Goal: Task Accomplishment & Management: Complete application form

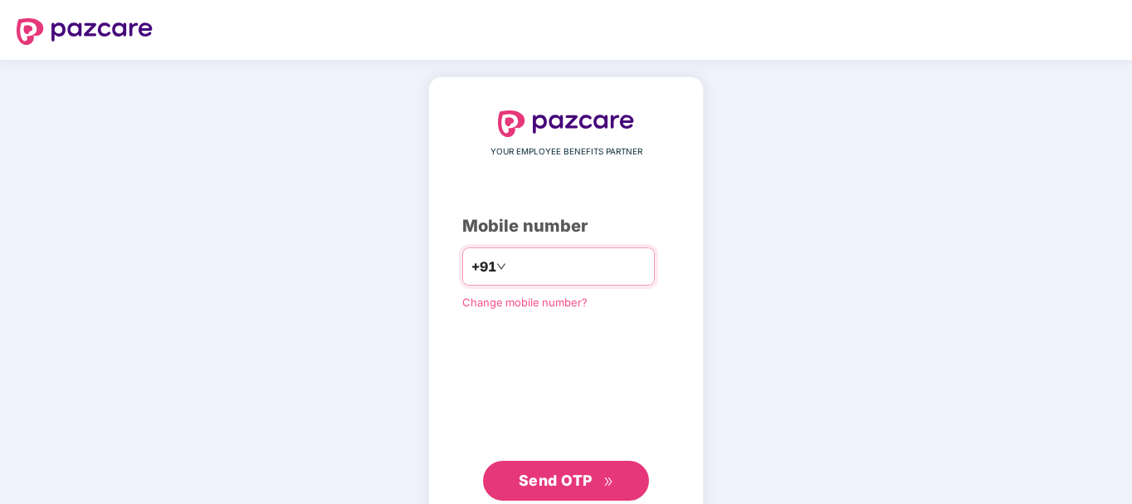
click at [512, 264] on input "number" at bounding box center [577, 266] width 136 height 27
type input "**********"
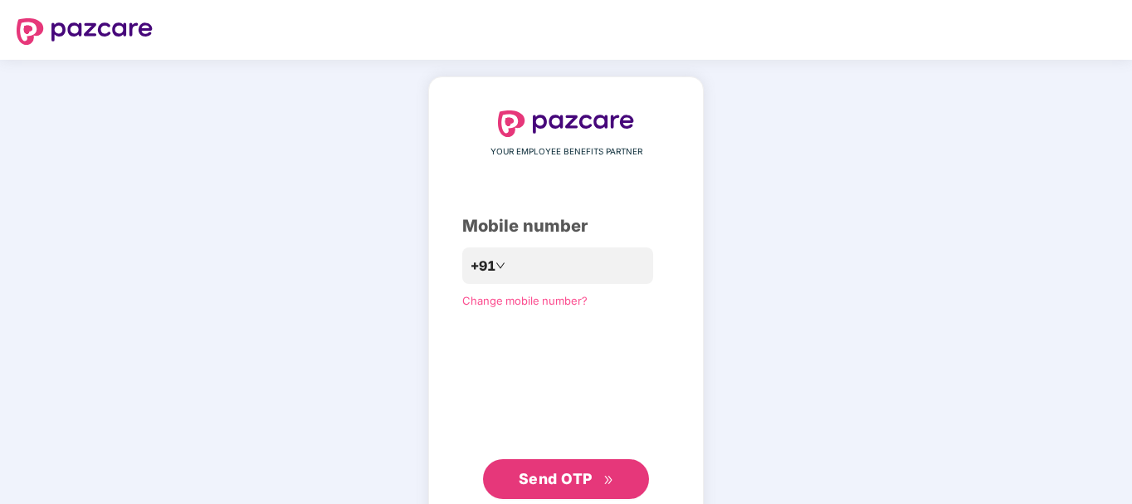
click at [575, 482] on span "Send OTP" at bounding box center [556, 478] width 74 height 17
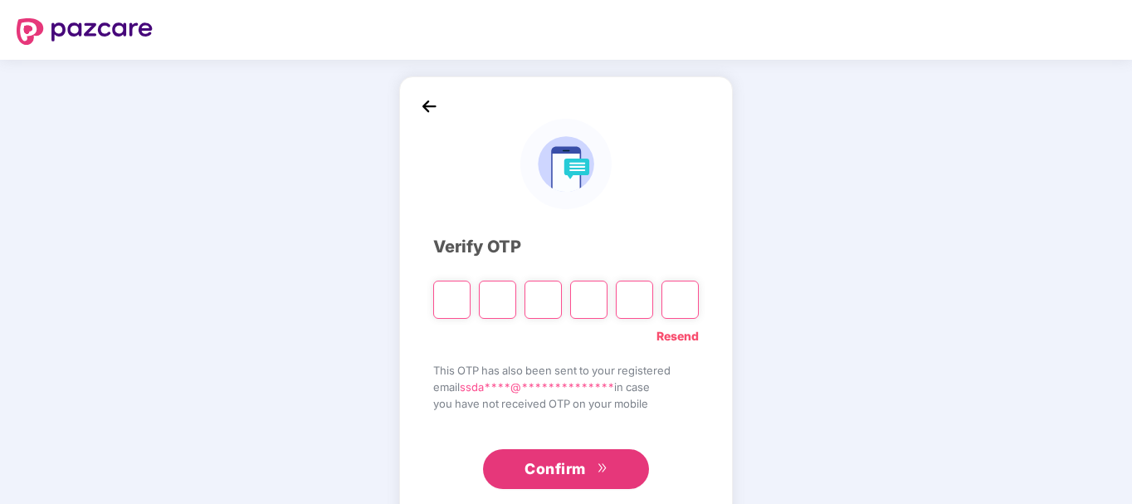
type input "*"
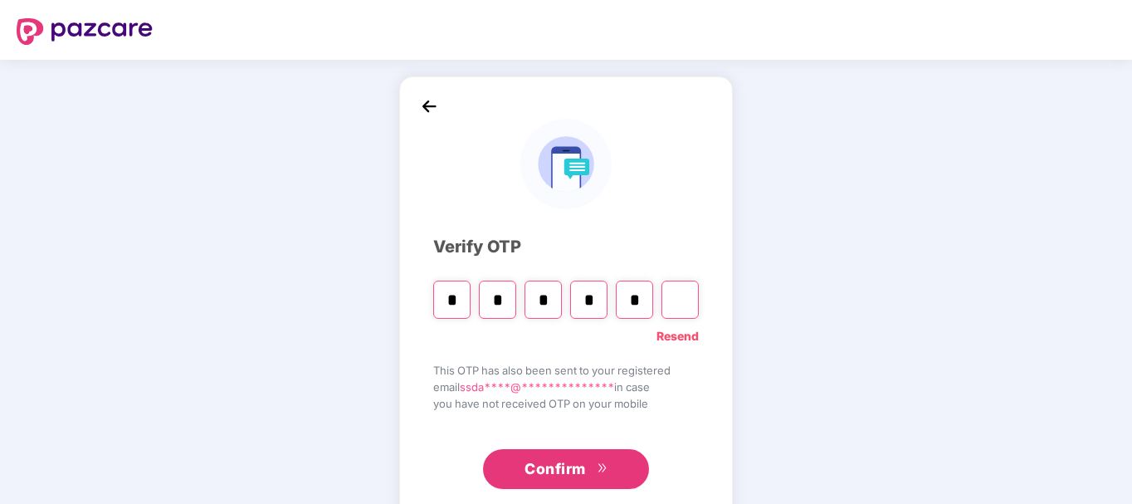
type input "*"
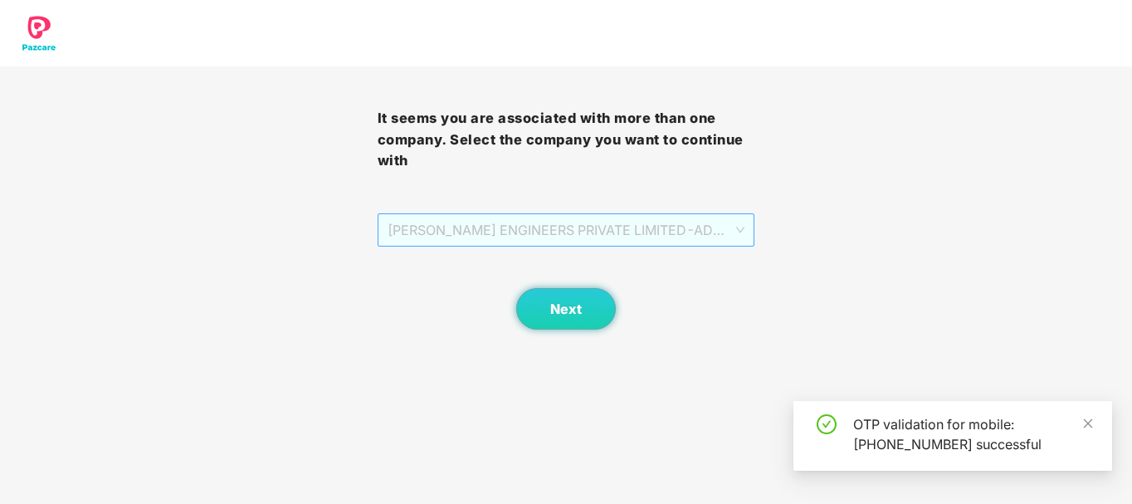
click at [610, 237] on span "RUCHA ENGINEERS PRIVATE LIMITED - ADMINONE - ADMIN" at bounding box center [566, 230] width 358 height 32
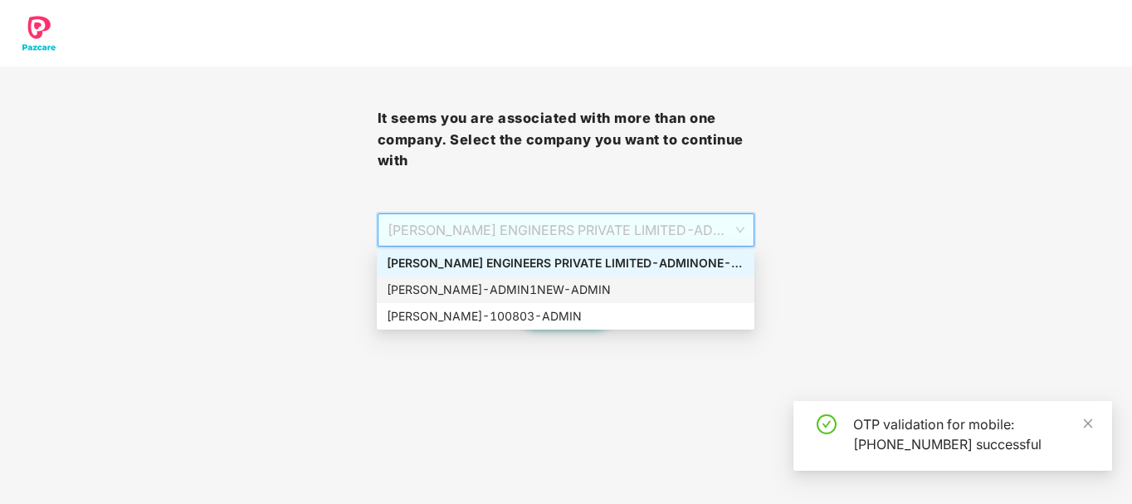
click at [568, 293] on div "Rucha - ADMIN1NEW - ADMIN" at bounding box center [566, 289] width 358 height 18
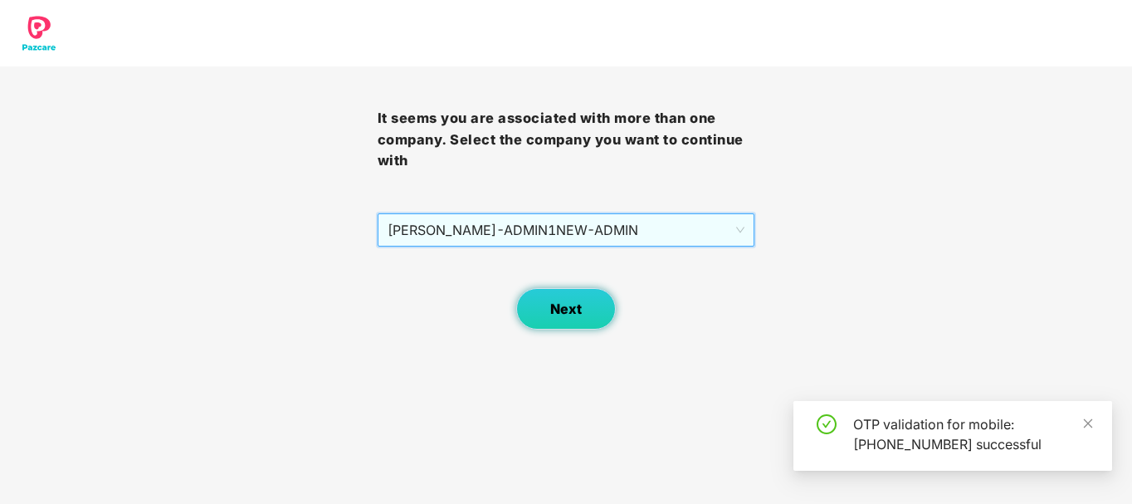
click at [562, 301] on span "Next" at bounding box center [566, 309] width 32 height 16
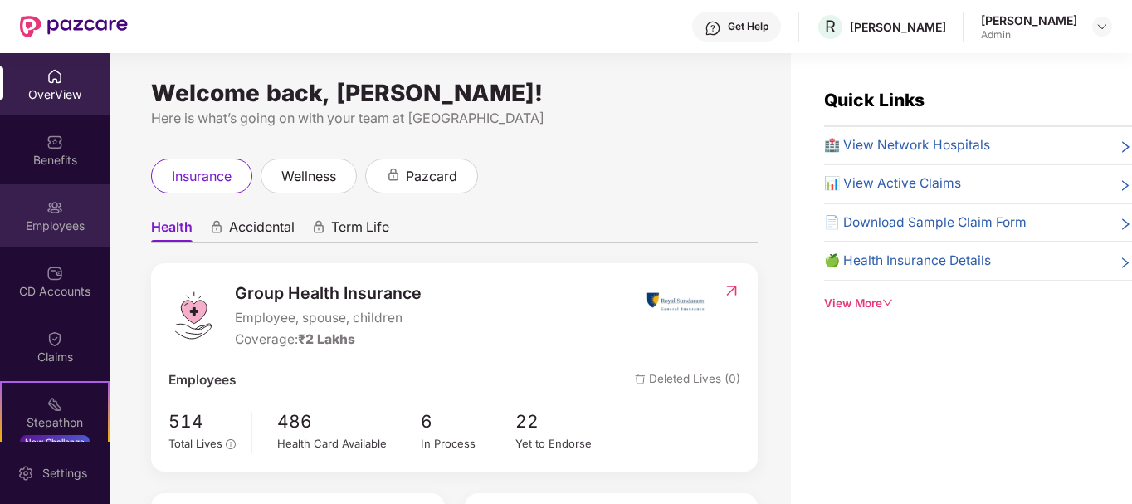
click at [59, 214] on img at bounding box center [54, 207] width 17 height 17
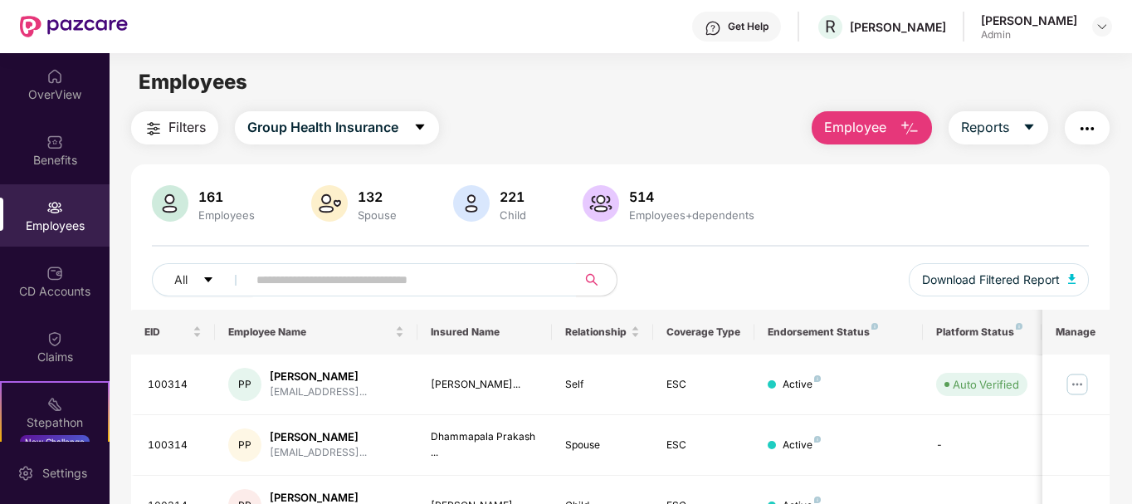
click at [888, 124] on button "Employee" at bounding box center [871, 127] width 120 height 33
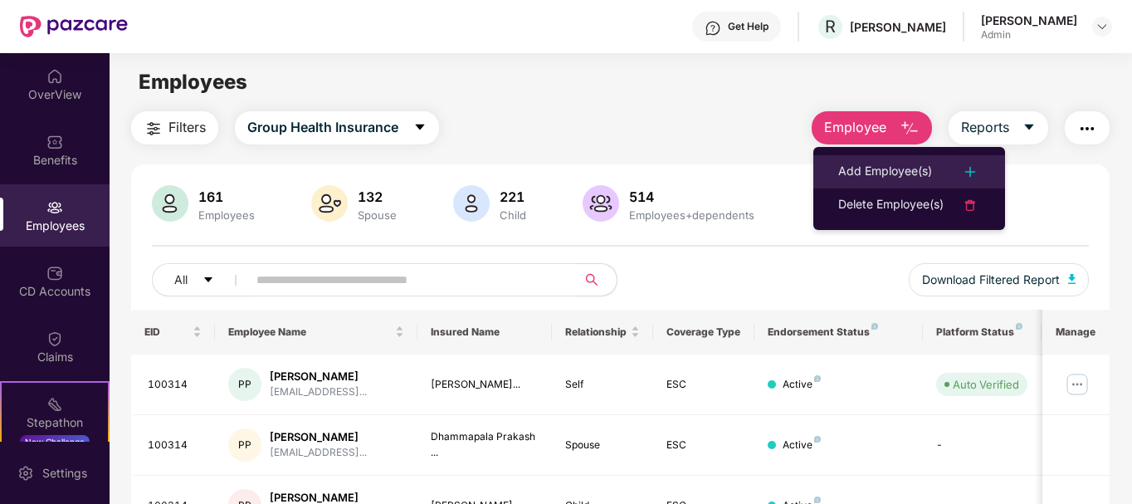
click at [914, 168] on div "Add Employee(s)" at bounding box center [885, 172] width 94 height 20
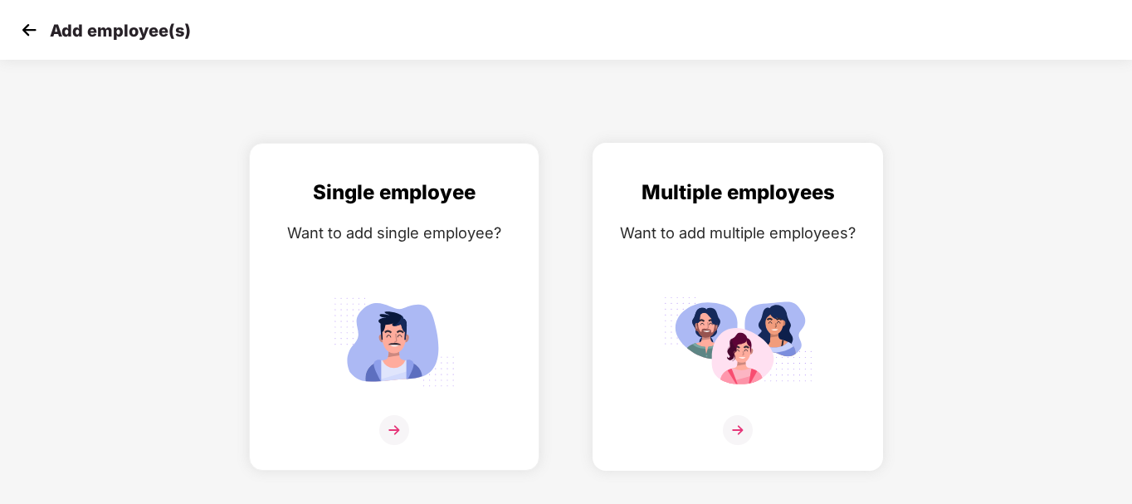
click at [738, 426] on img at bounding box center [738, 430] width 30 height 30
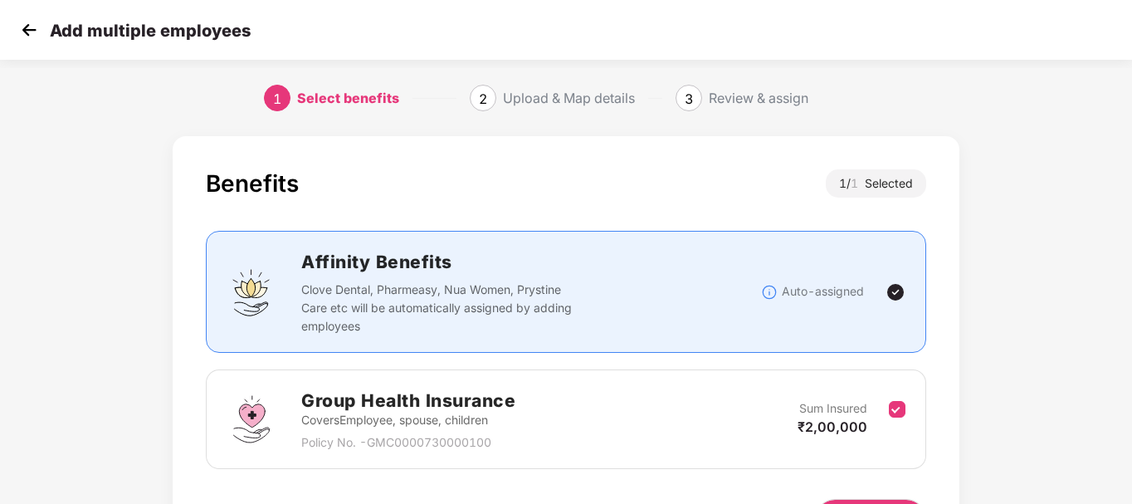
scroll to position [110, 0]
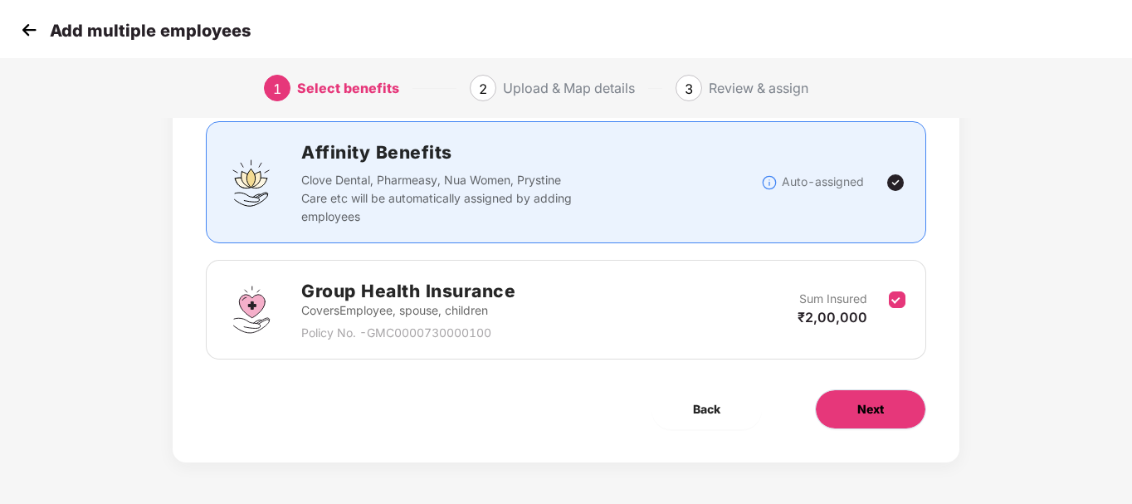
click at [847, 402] on button "Next" at bounding box center [870, 409] width 111 height 40
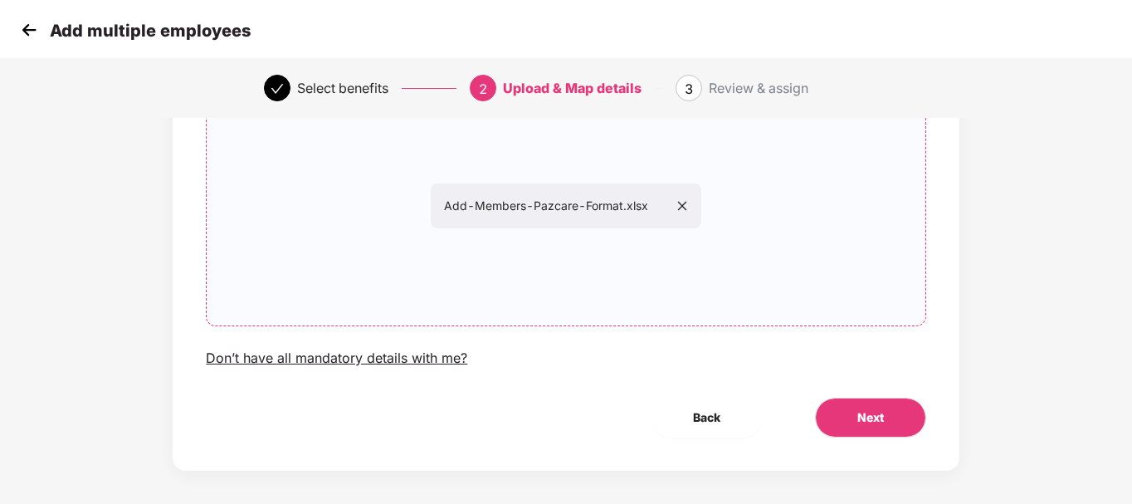
scroll to position [156, 0]
click at [841, 424] on button "Next" at bounding box center [870, 416] width 111 height 40
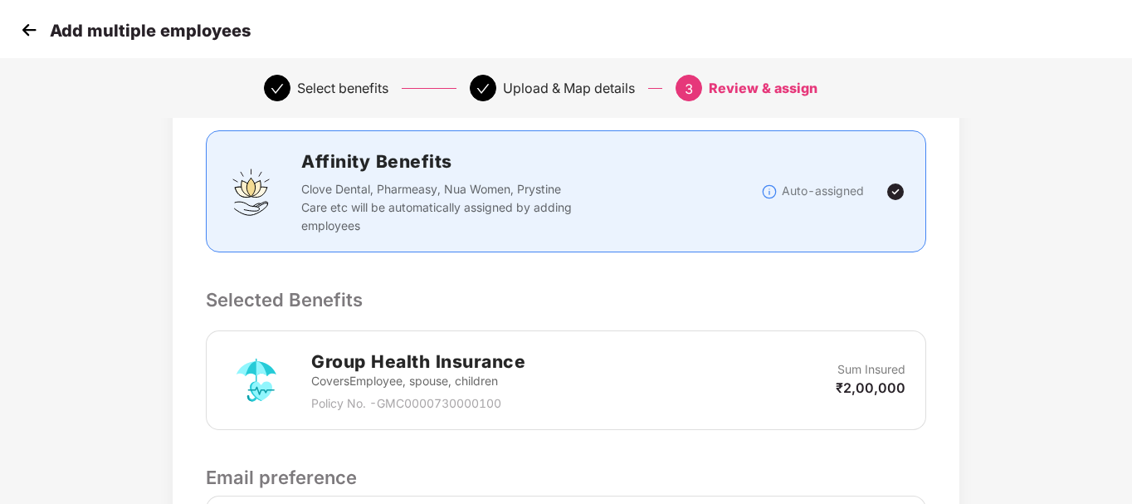
scroll to position [440, 0]
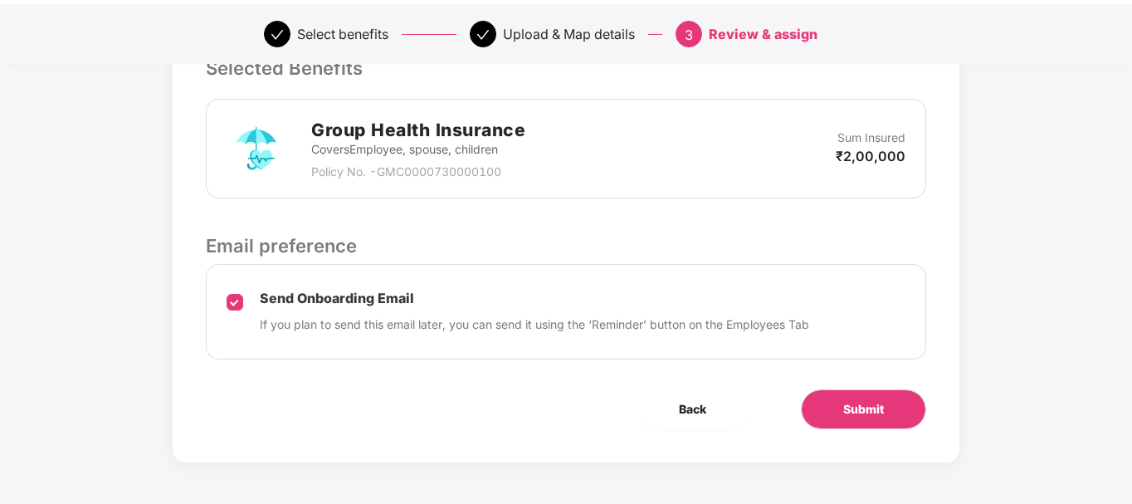
click at [501, 322] on p "If you plan to send this email later, you can send it using the ‘Reminder’ butt…" at bounding box center [534, 324] width 549 height 18
click at [842, 397] on button "Submit" at bounding box center [863, 409] width 125 height 40
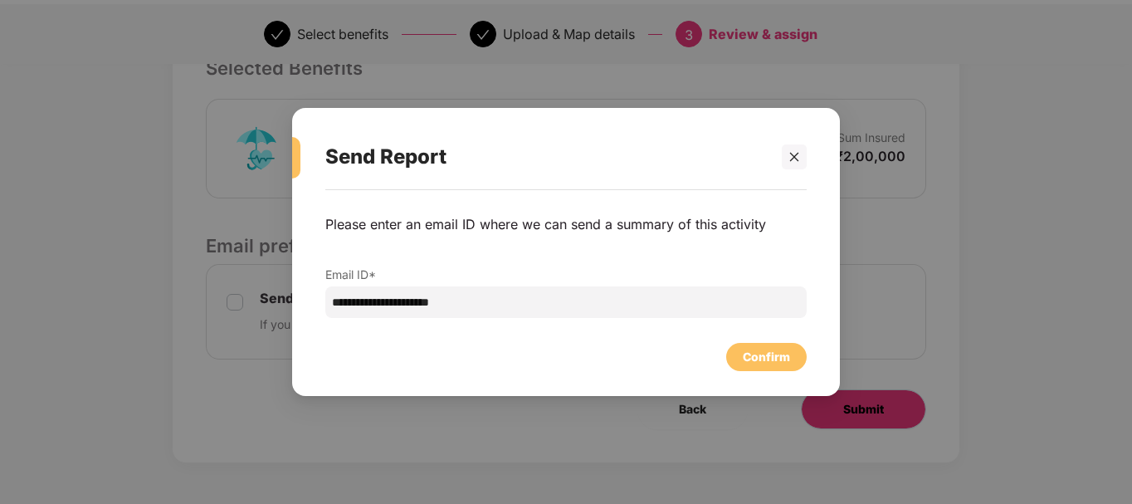
scroll to position [0, 0]
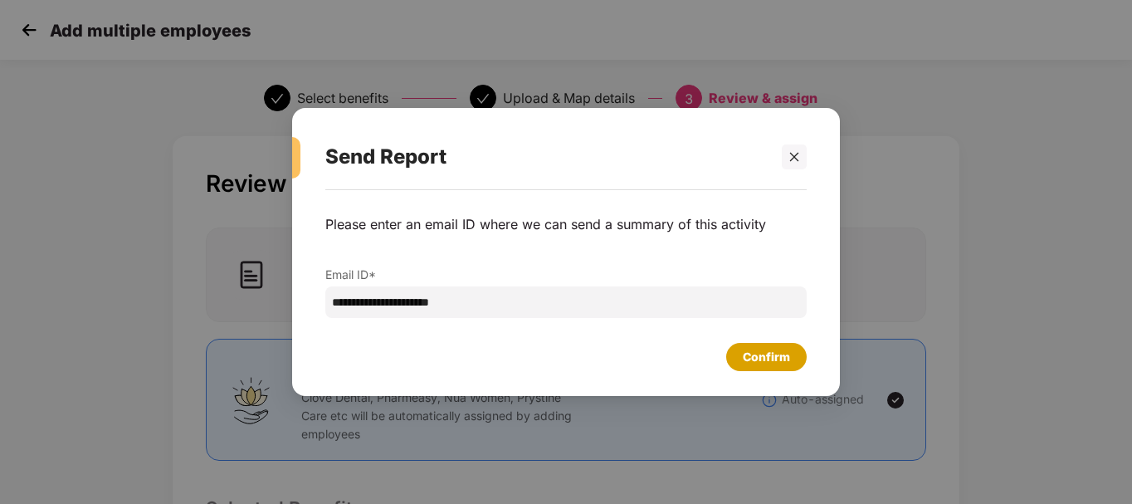
click at [762, 358] on div "Confirm" at bounding box center [766, 357] width 47 height 18
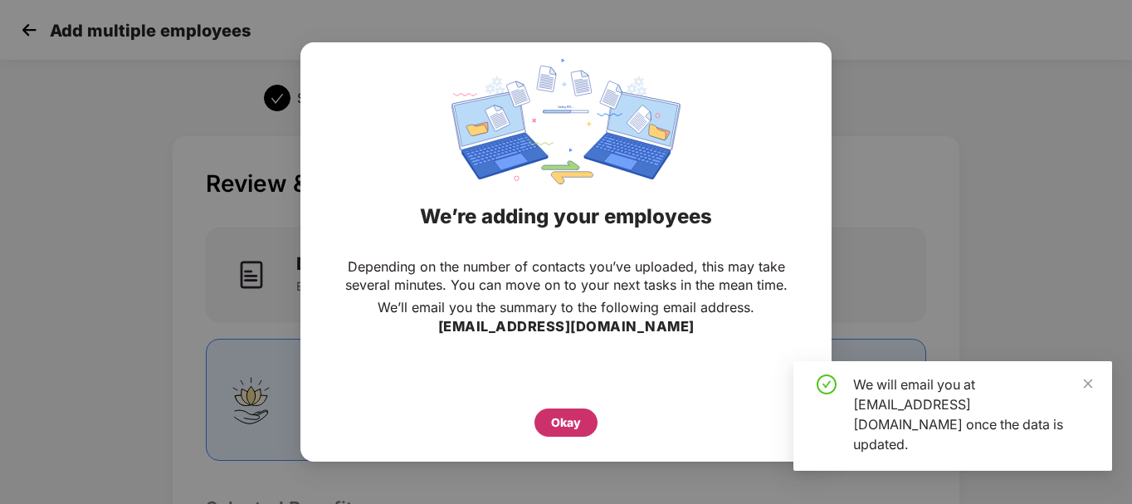
click at [563, 420] on div "Okay" at bounding box center [566, 422] width 30 height 18
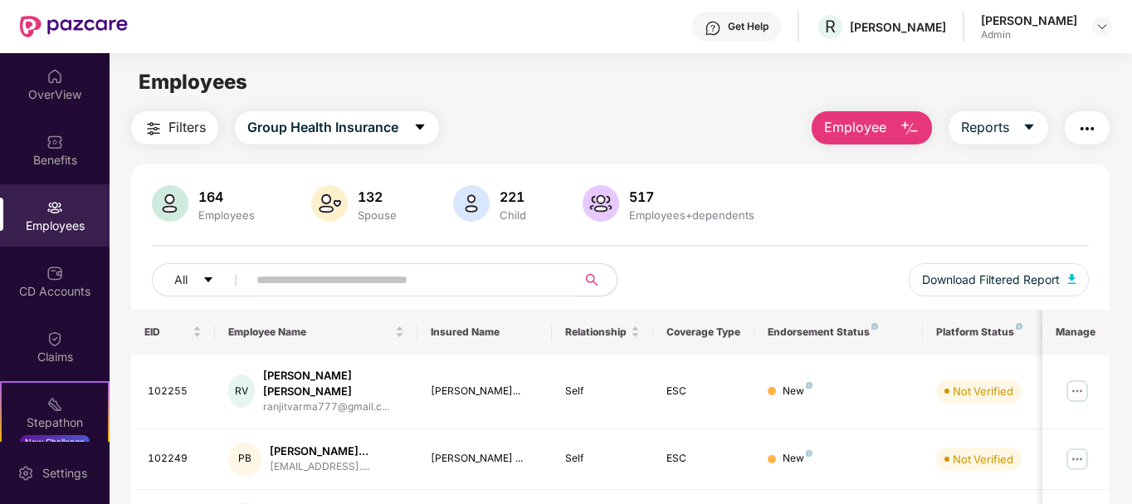
click at [899, 126] on button "Employee" at bounding box center [871, 127] width 120 height 33
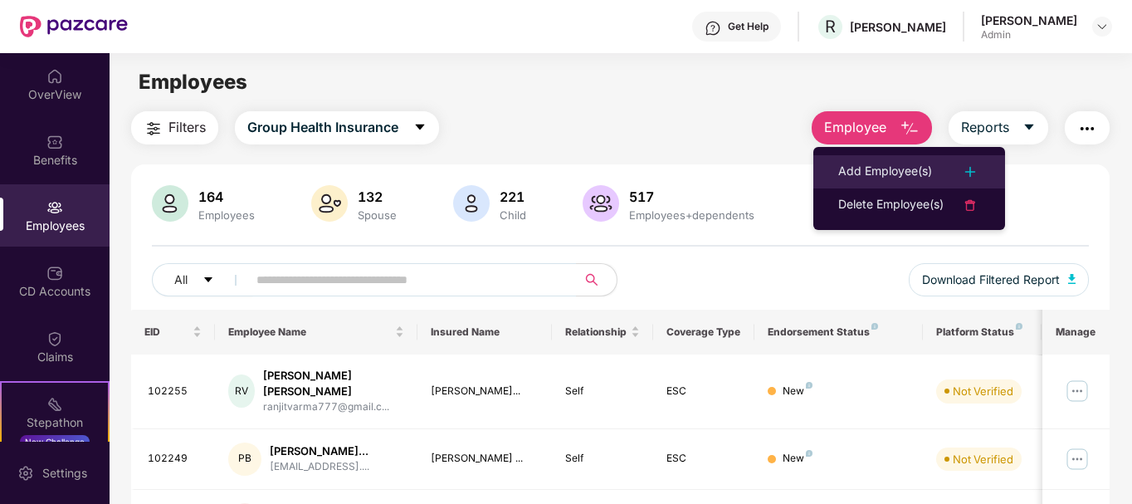
click at [907, 165] on div "Add Employee(s)" at bounding box center [885, 172] width 94 height 20
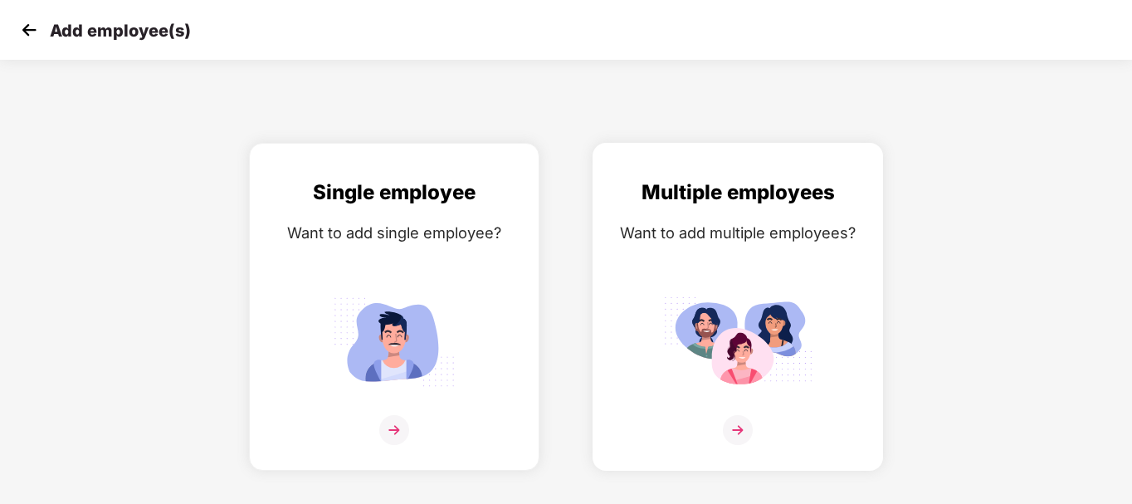
click at [736, 419] on img at bounding box center [738, 430] width 30 height 30
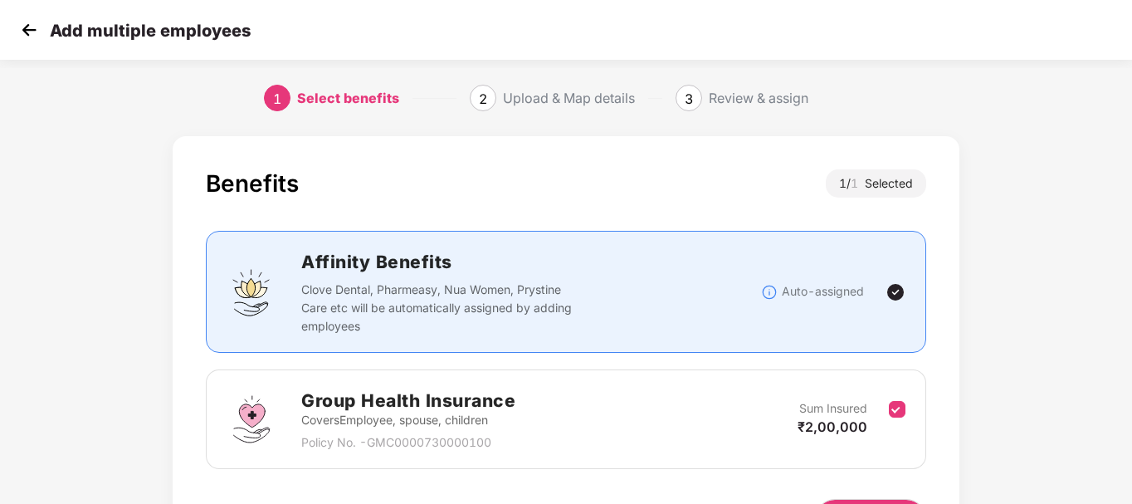
scroll to position [110, 0]
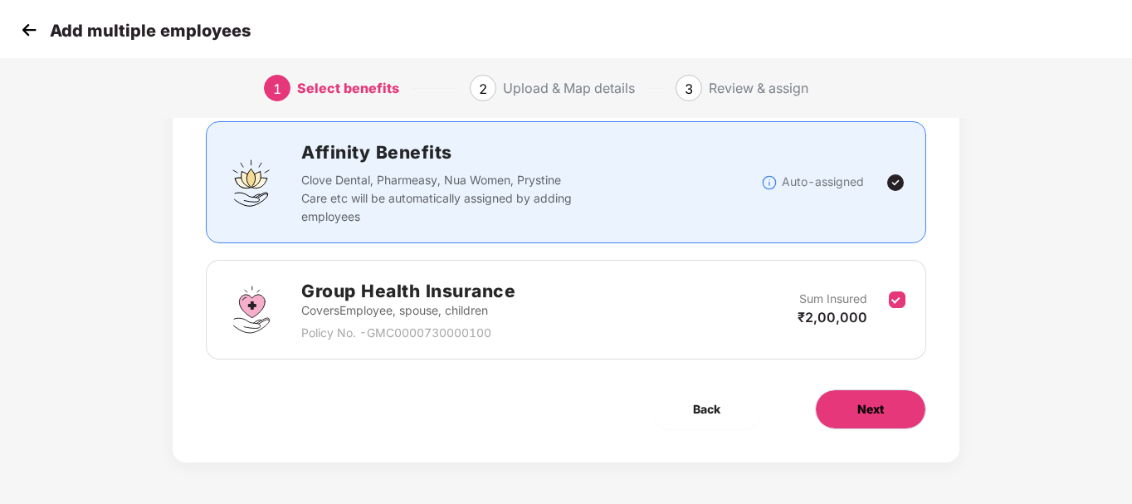
click at [887, 417] on button "Next" at bounding box center [870, 409] width 111 height 40
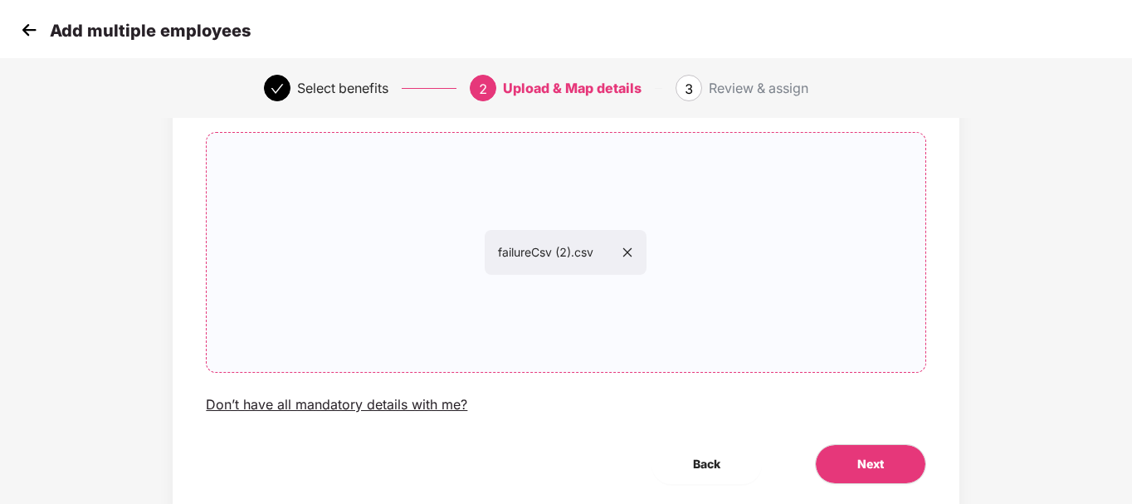
scroll to position [163, 0]
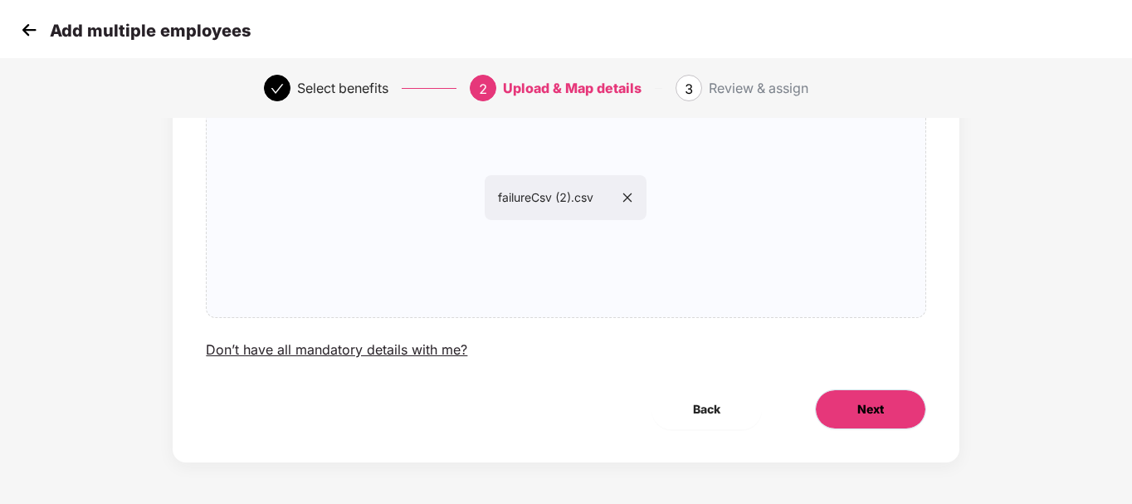
click at [847, 404] on button "Next" at bounding box center [870, 409] width 111 height 40
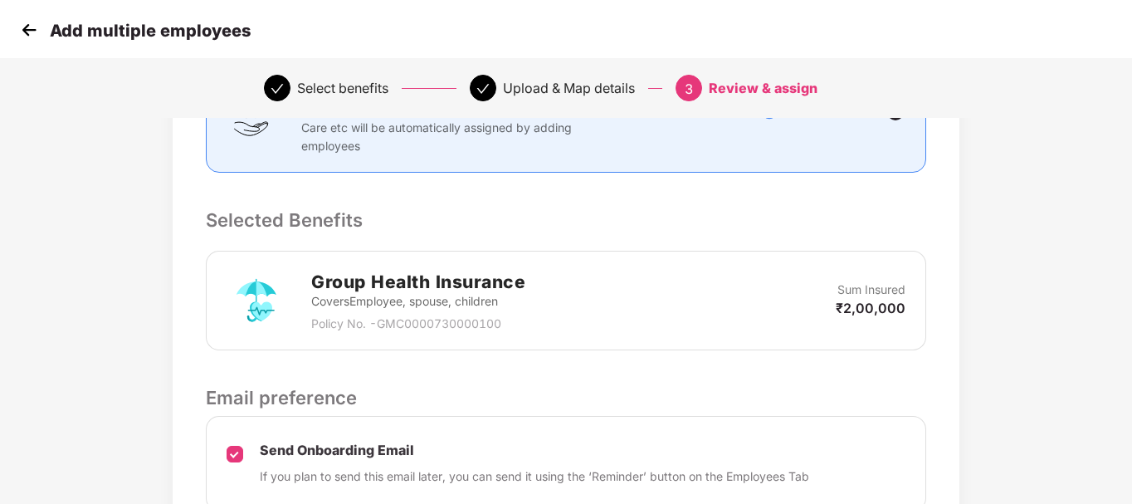
scroll to position [440, 0]
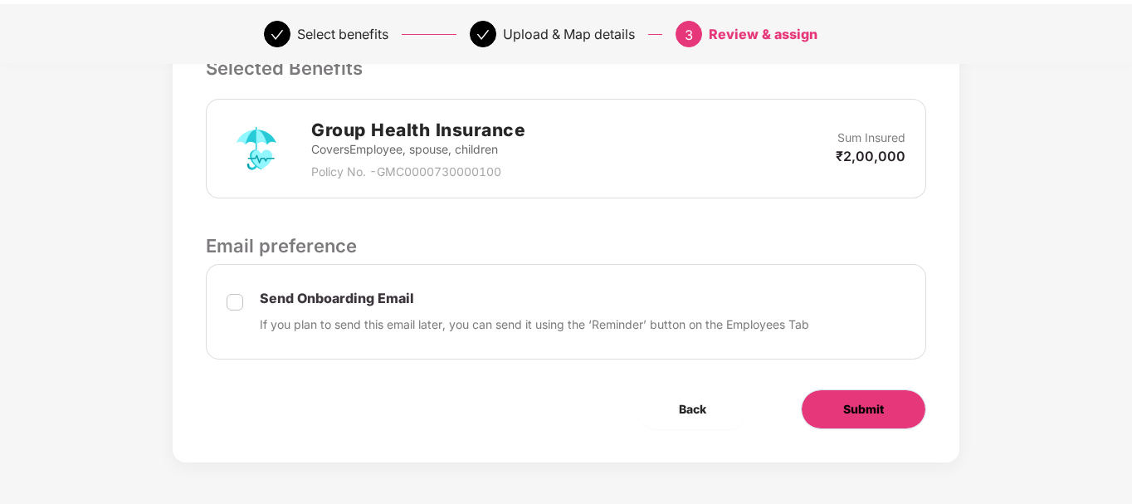
click at [870, 405] on span "Submit" at bounding box center [863, 409] width 41 height 18
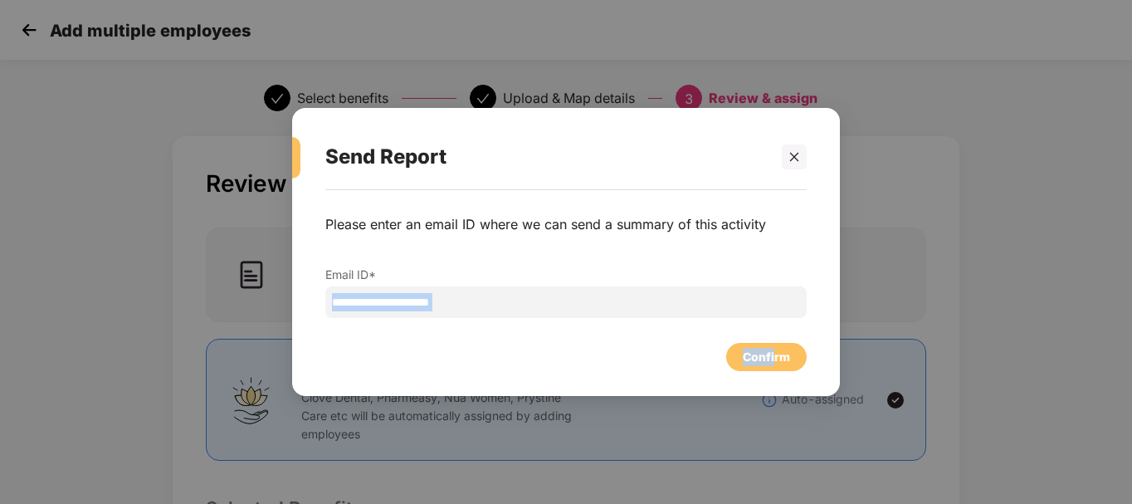
drag, startPoint x: 777, startPoint y: 355, endPoint x: 583, endPoint y: 304, distance: 200.1
click at [583, 304] on div "**********" at bounding box center [566, 284] width 548 height 189
click at [758, 362] on div "Confirm" at bounding box center [766, 357] width 47 height 18
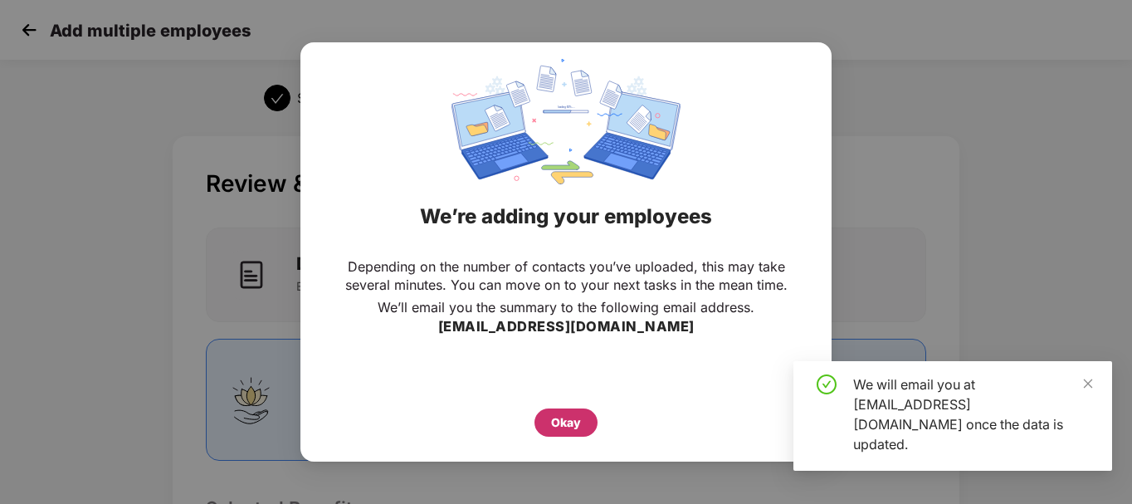
click at [563, 419] on div "Okay" at bounding box center [566, 422] width 30 height 18
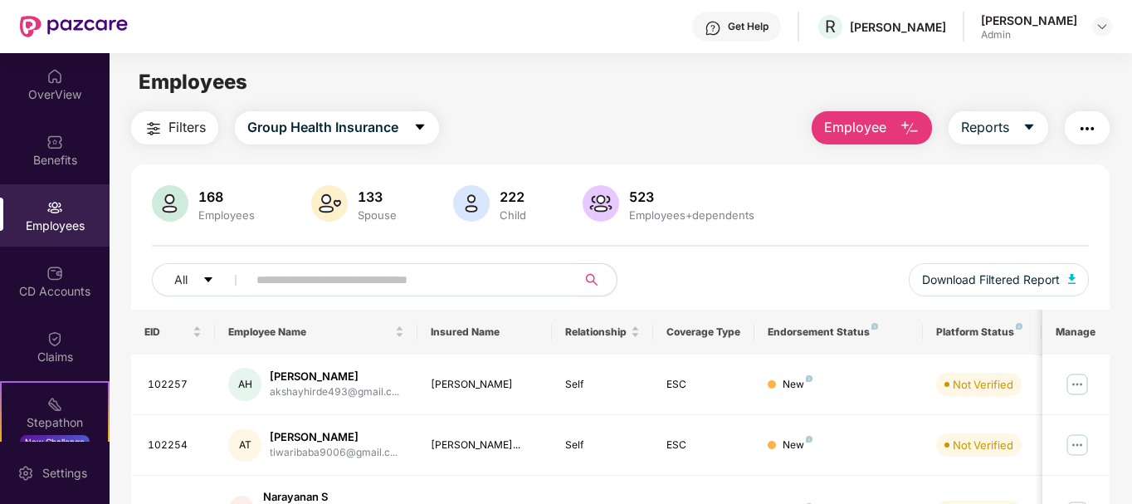
click at [875, 118] on span "Employee" at bounding box center [855, 127] width 62 height 21
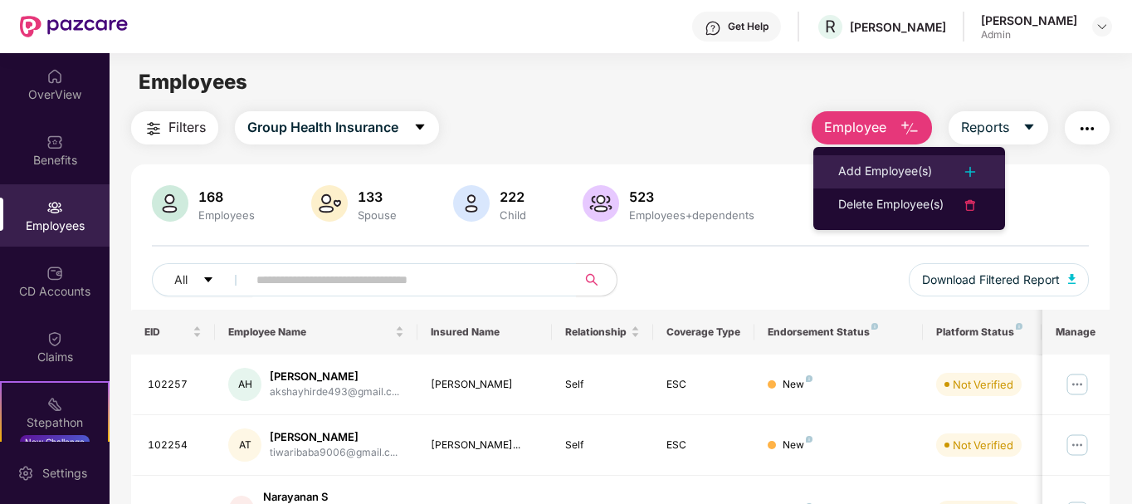
click at [969, 177] on img at bounding box center [970, 172] width 20 height 20
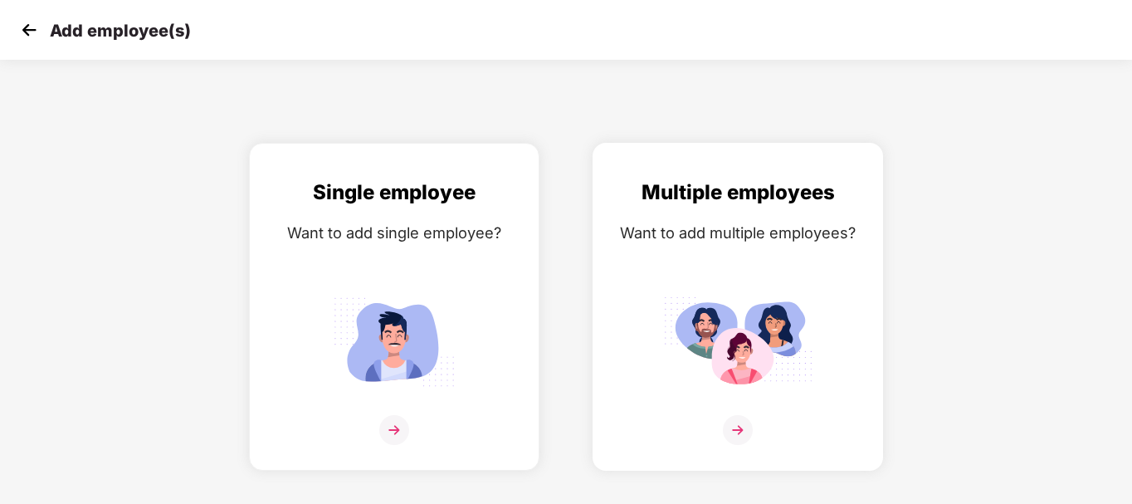
click at [733, 427] on img at bounding box center [738, 430] width 30 height 30
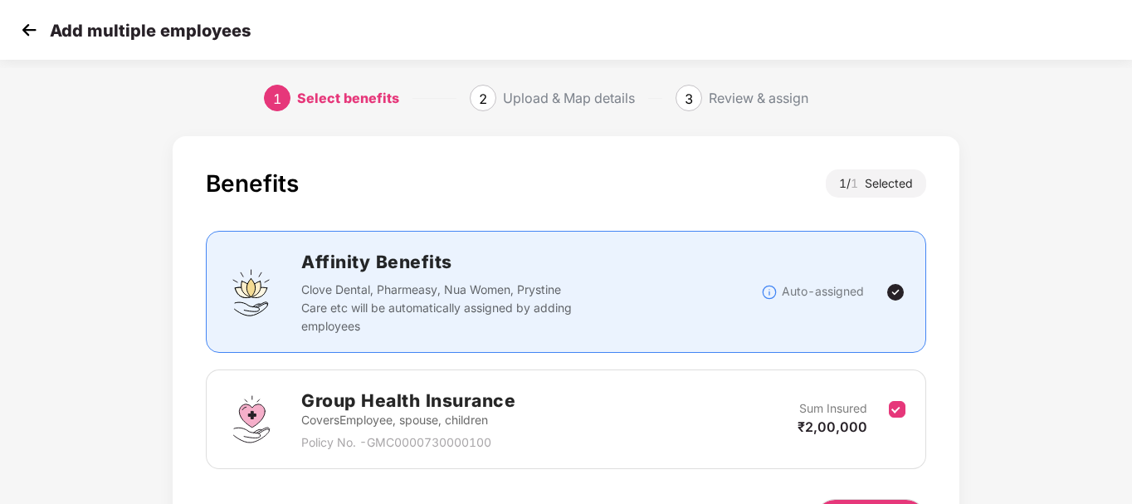
scroll to position [110, 0]
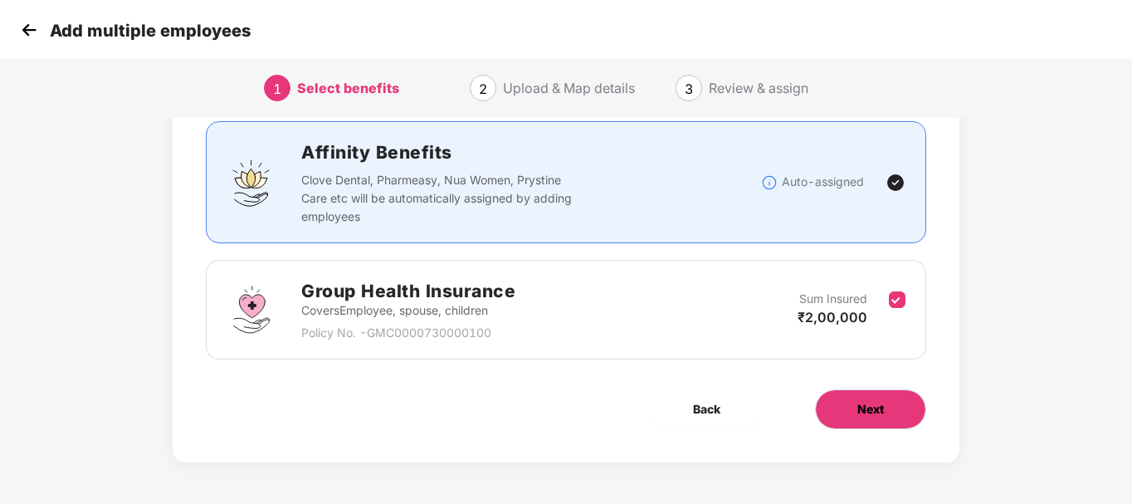
click at [859, 398] on button "Next" at bounding box center [870, 409] width 111 height 40
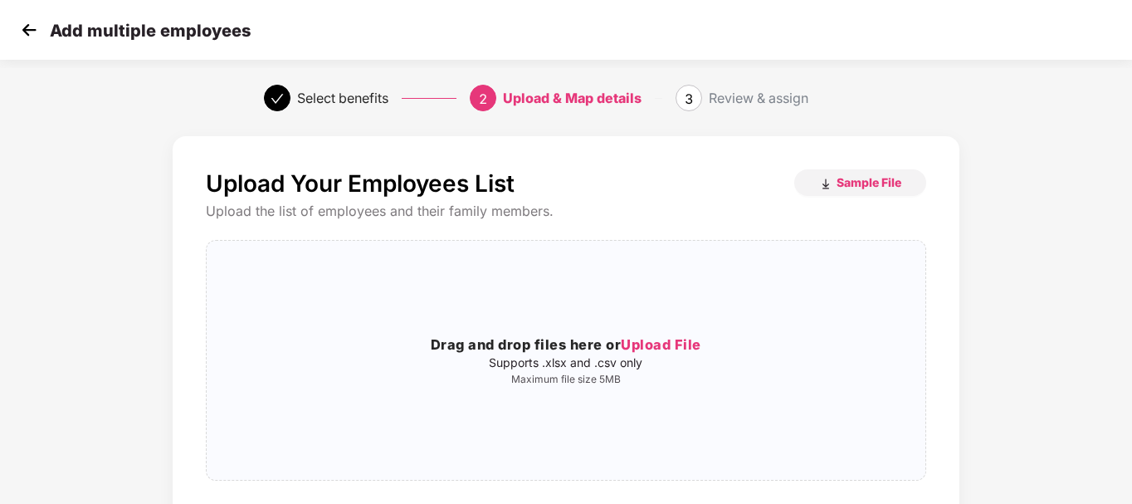
scroll to position [163, 0]
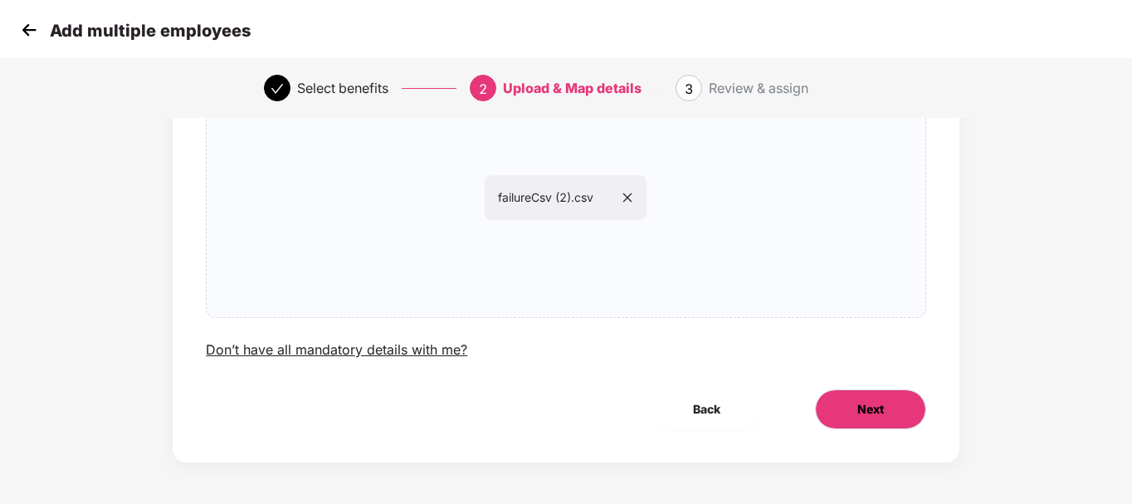
click at [866, 404] on span "Next" at bounding box center [870, 409] width 27 height 18
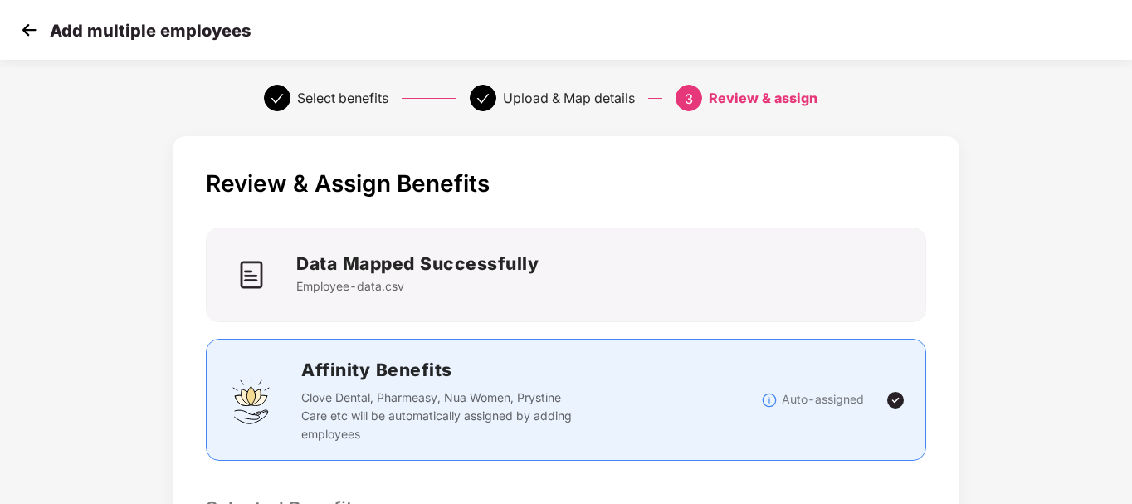
scroll to position [440, 0]
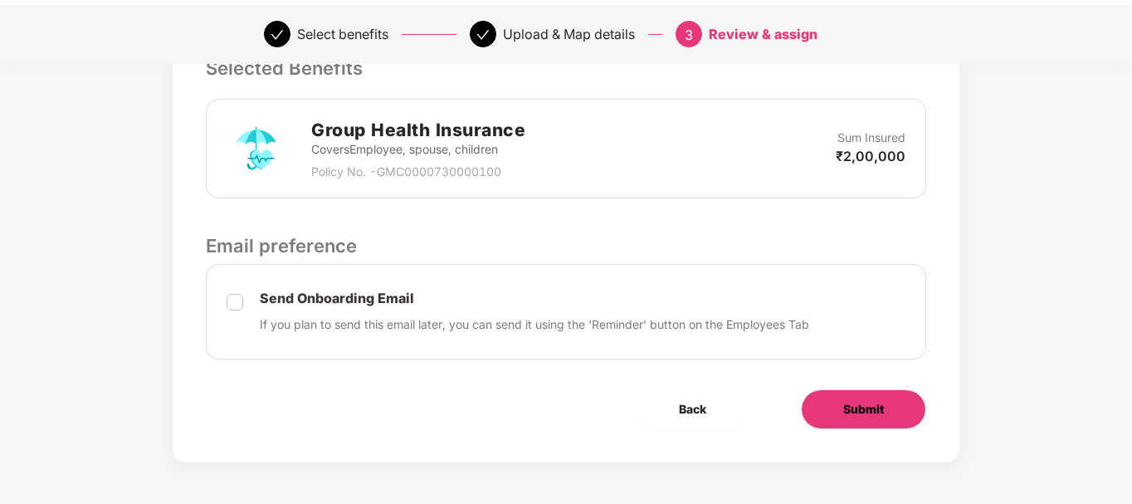
click at [850, 417] on span "Submit" at bounding box center [863, 409] width 41 height 18
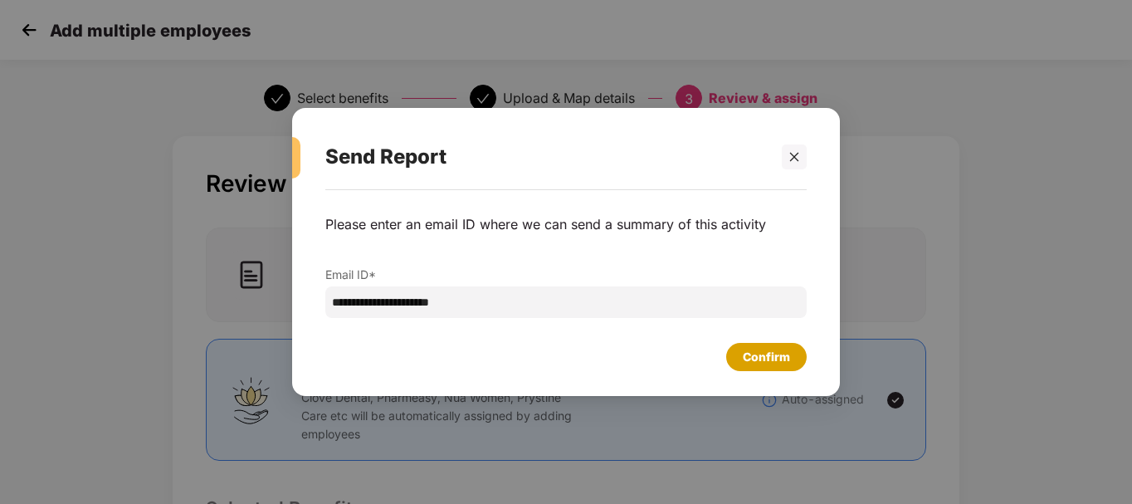
click at [767, 346] on div "Confirm" at bounding box center [766, 357] width 80 height 28
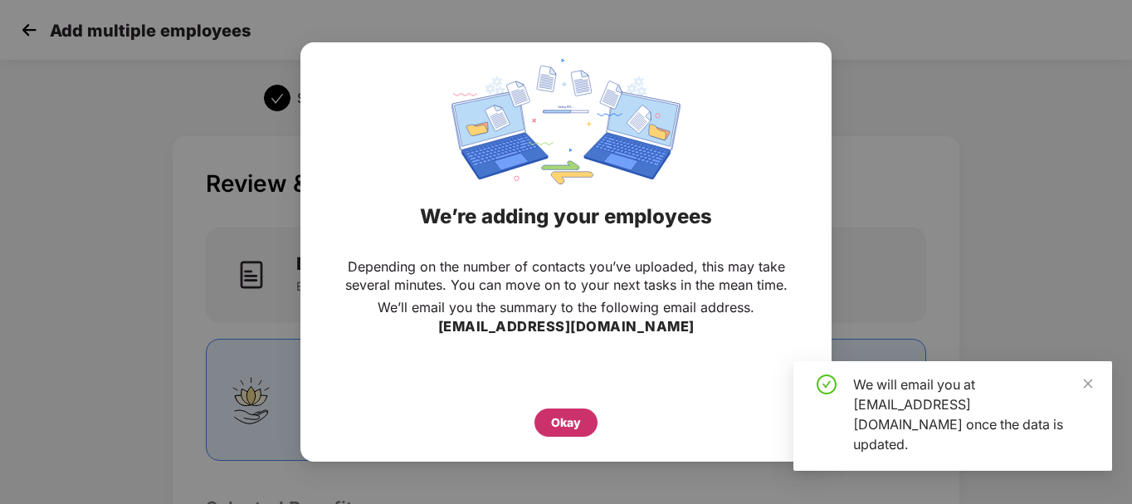
click at [568, 426] on div "Okay" at bounding box center [566, 422] width 30 height 18
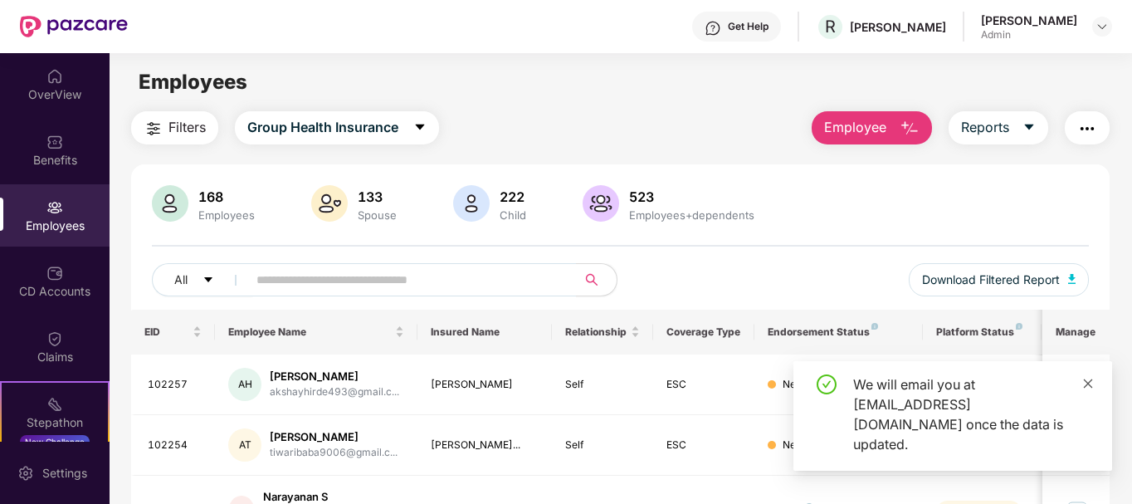
click at [1089, 389] on icon "close" at bounding box center [1088, 384] width 12 height 12
